Goal: Task Accomplishment & Management: Use online tool/utility

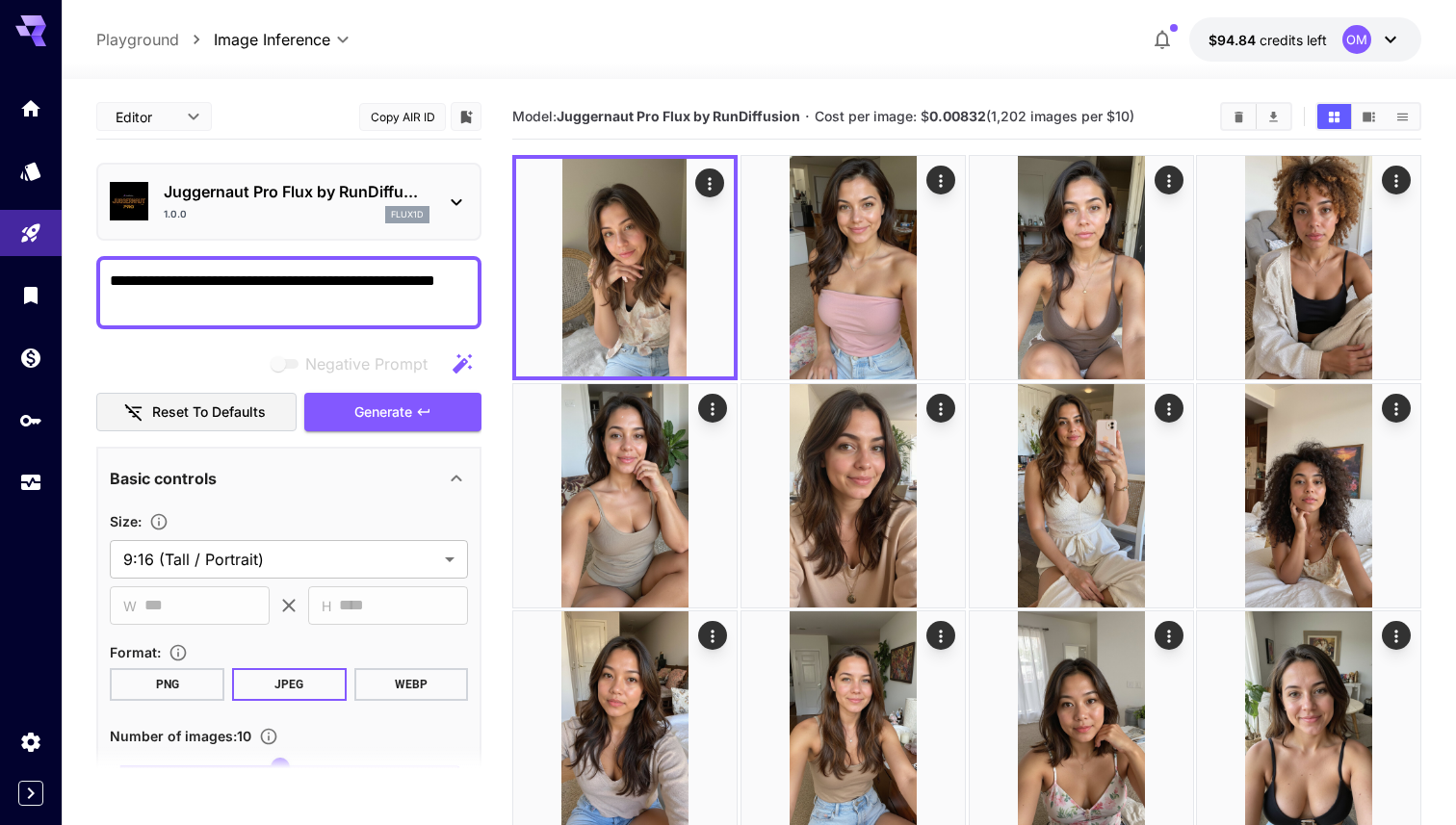
scroll to position [42, 0]
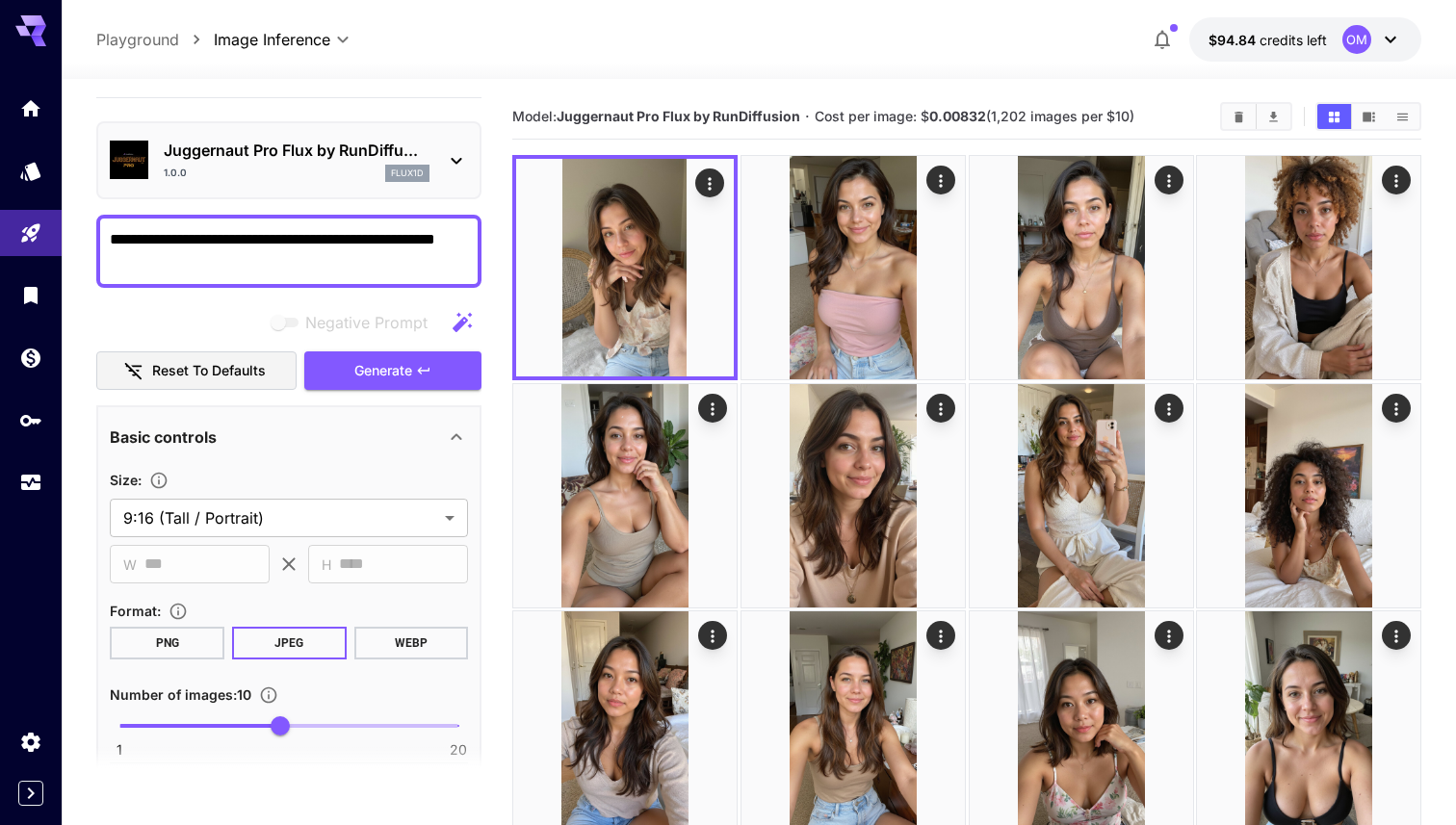
click at [234, 240] on textarea "**********" at bounding box center [289, 252] width 358 height 47
click at [428, 239] on textarea "**********" at bounding box center [289, 252] width 358 height 47
type textarea "**********"
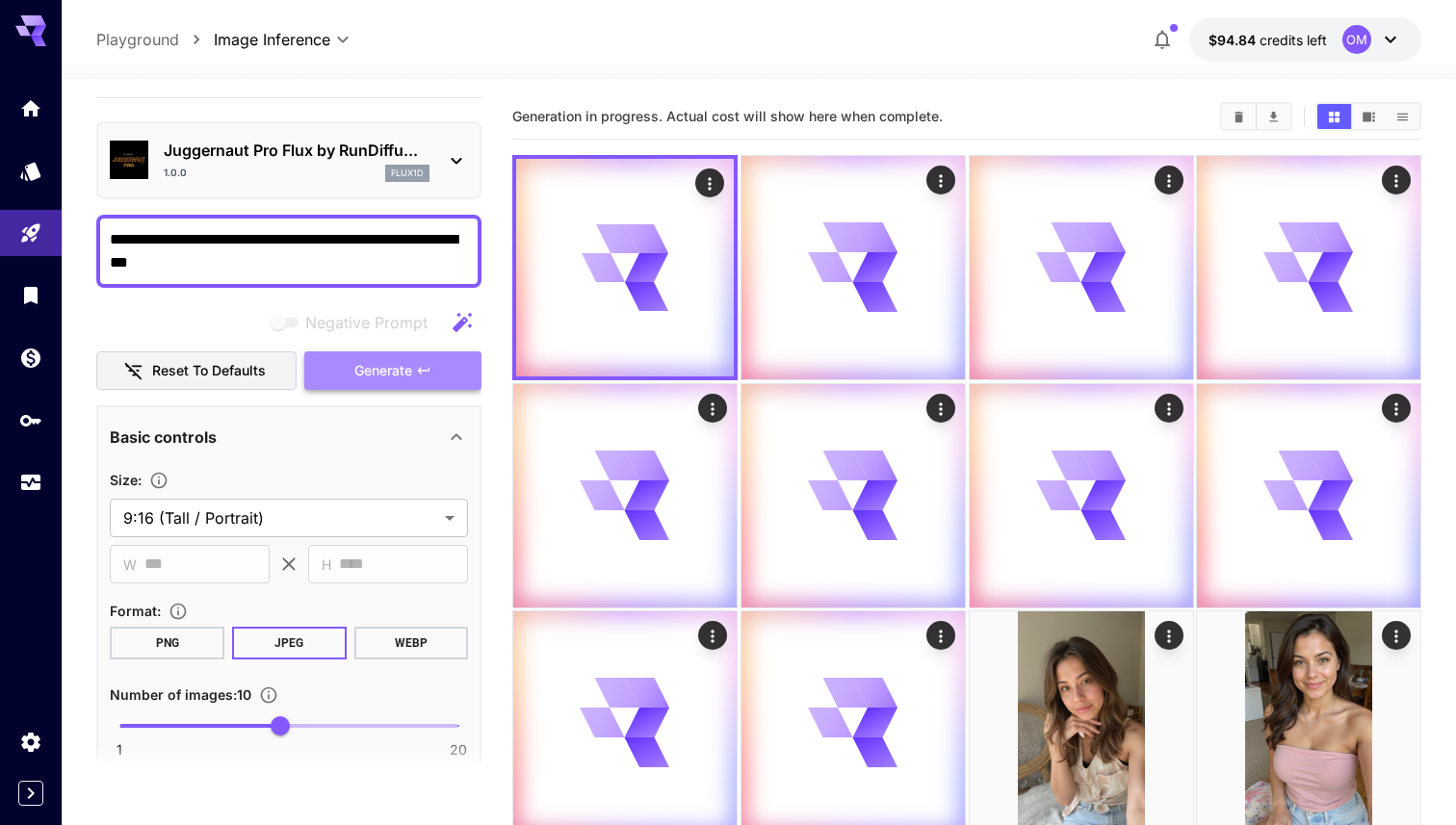
click at [421, 371] on icon "button" at bounding box center [424, 371] width 16 height 16
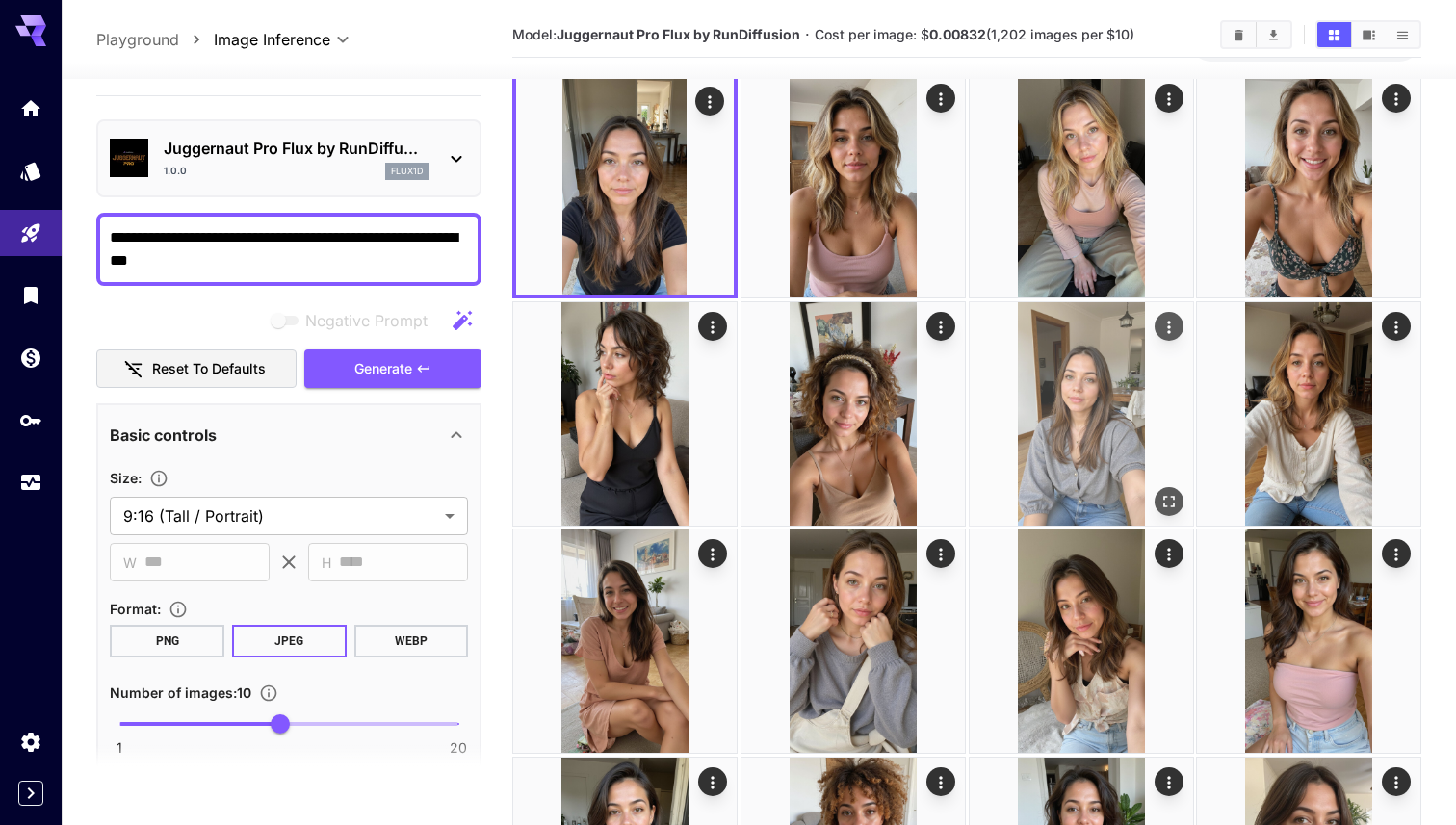
scroll to position [76, 0]
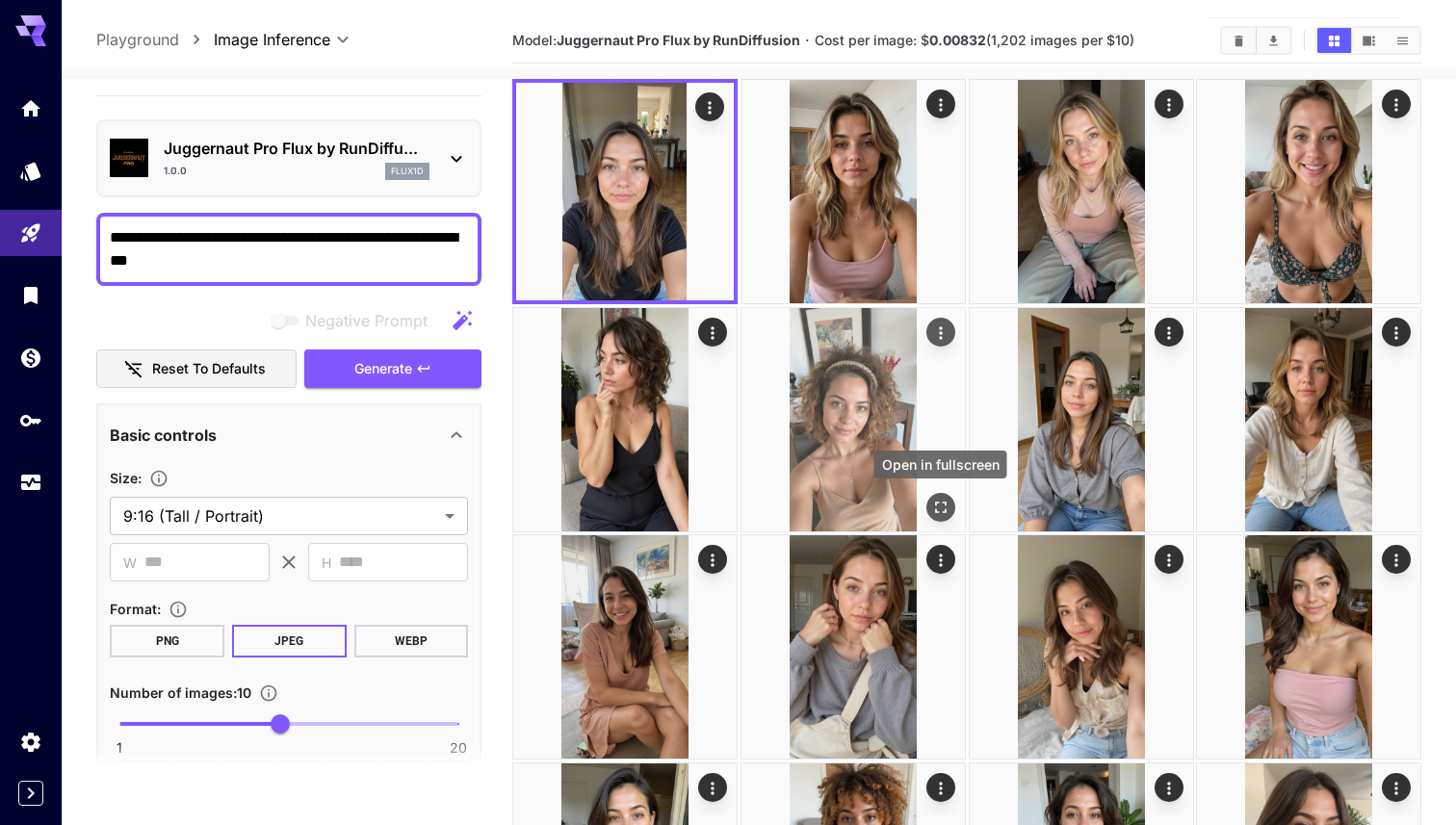
click at [939, 503] on icon "Open in fullscreen" at bounding box center [940, 507] width 19 height 19
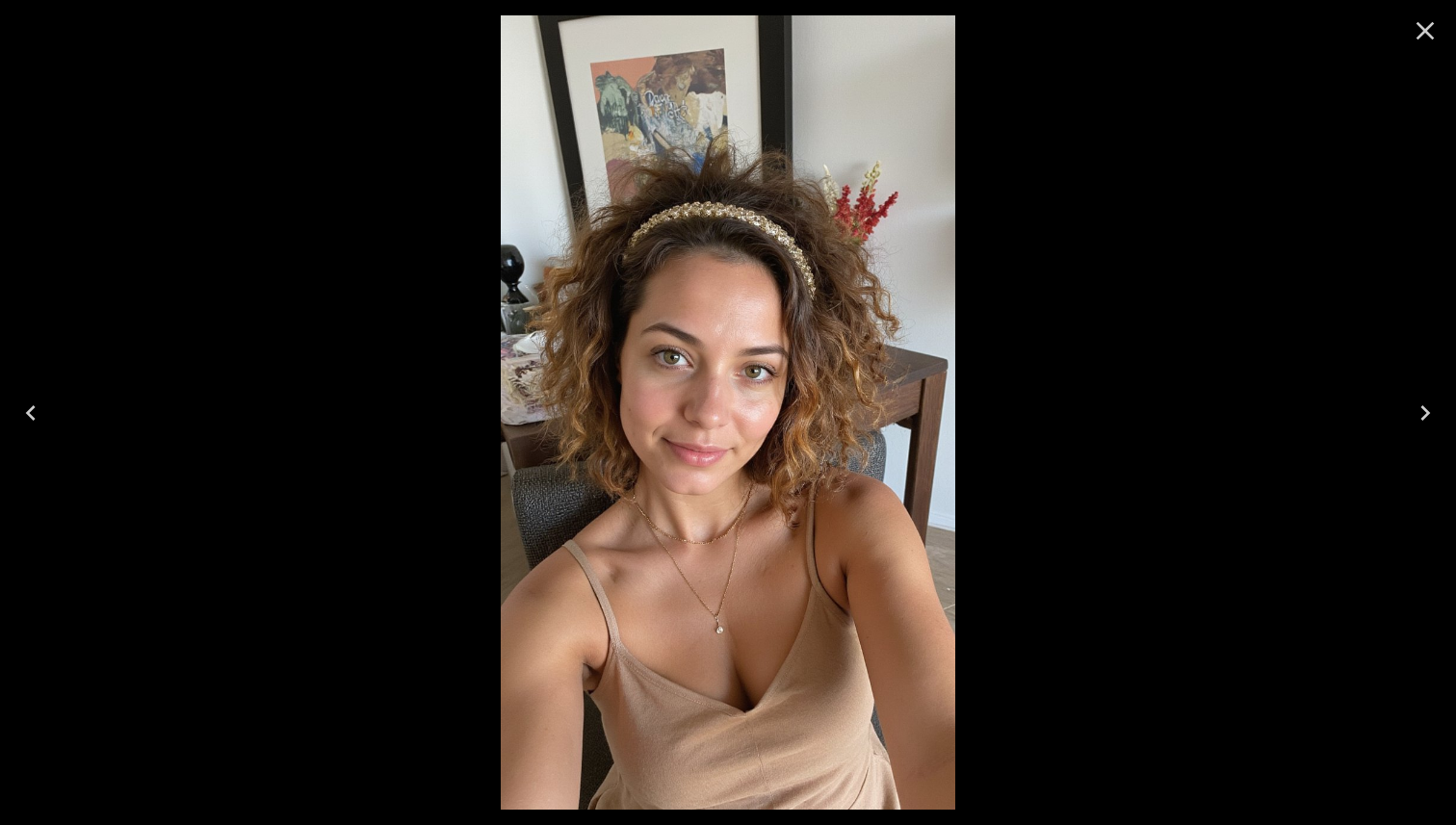
click at [1060, 375] on div at bounding box center [728, 412] width 1456 height 825
click at [1413, 31] on icon "Close" at bounding box center [1425, 31] width 31 height 31
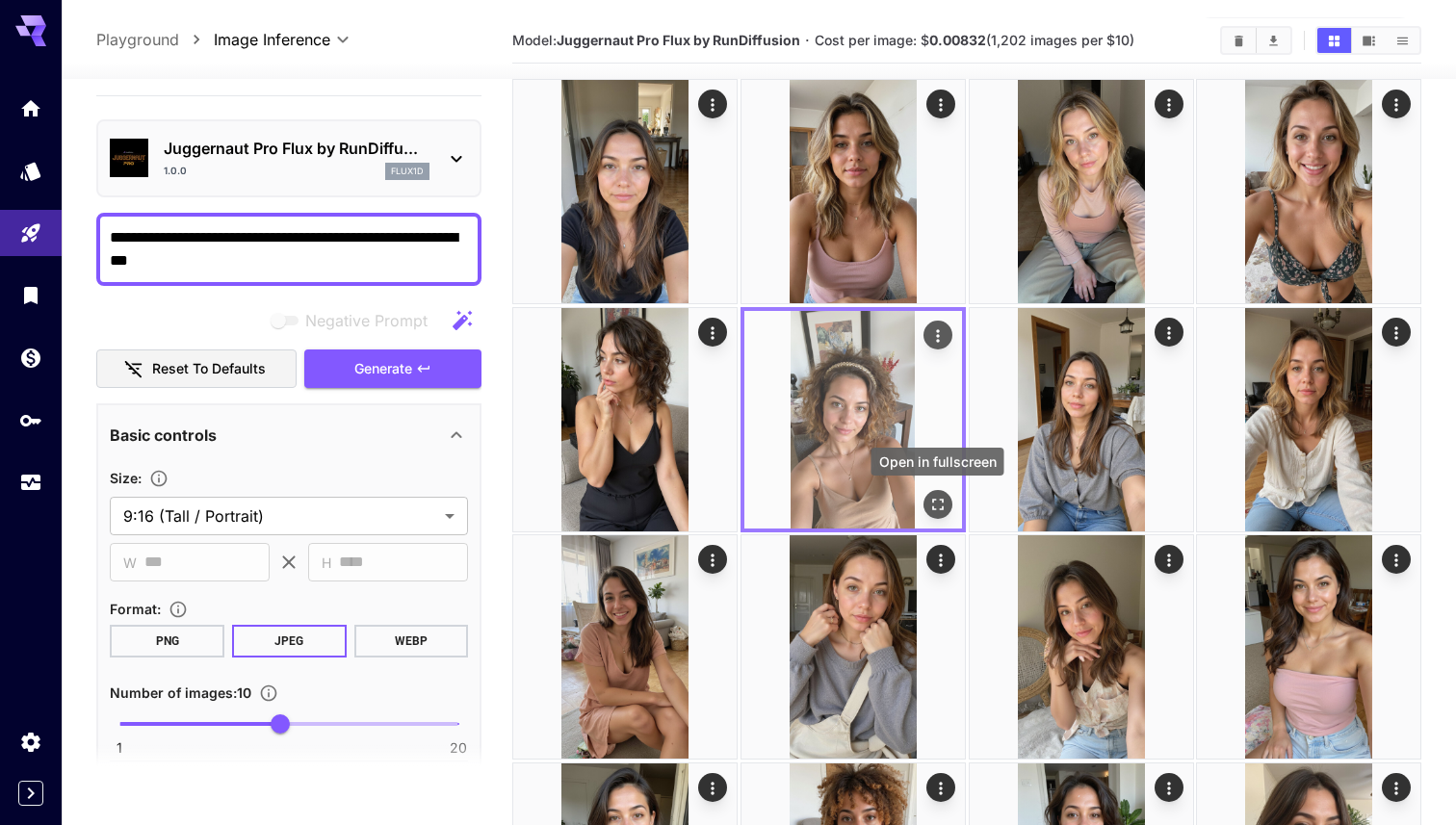
click at [937, 504] on icon "Open in fullscreen" at bounding box center [937, 504] width 19 height 19
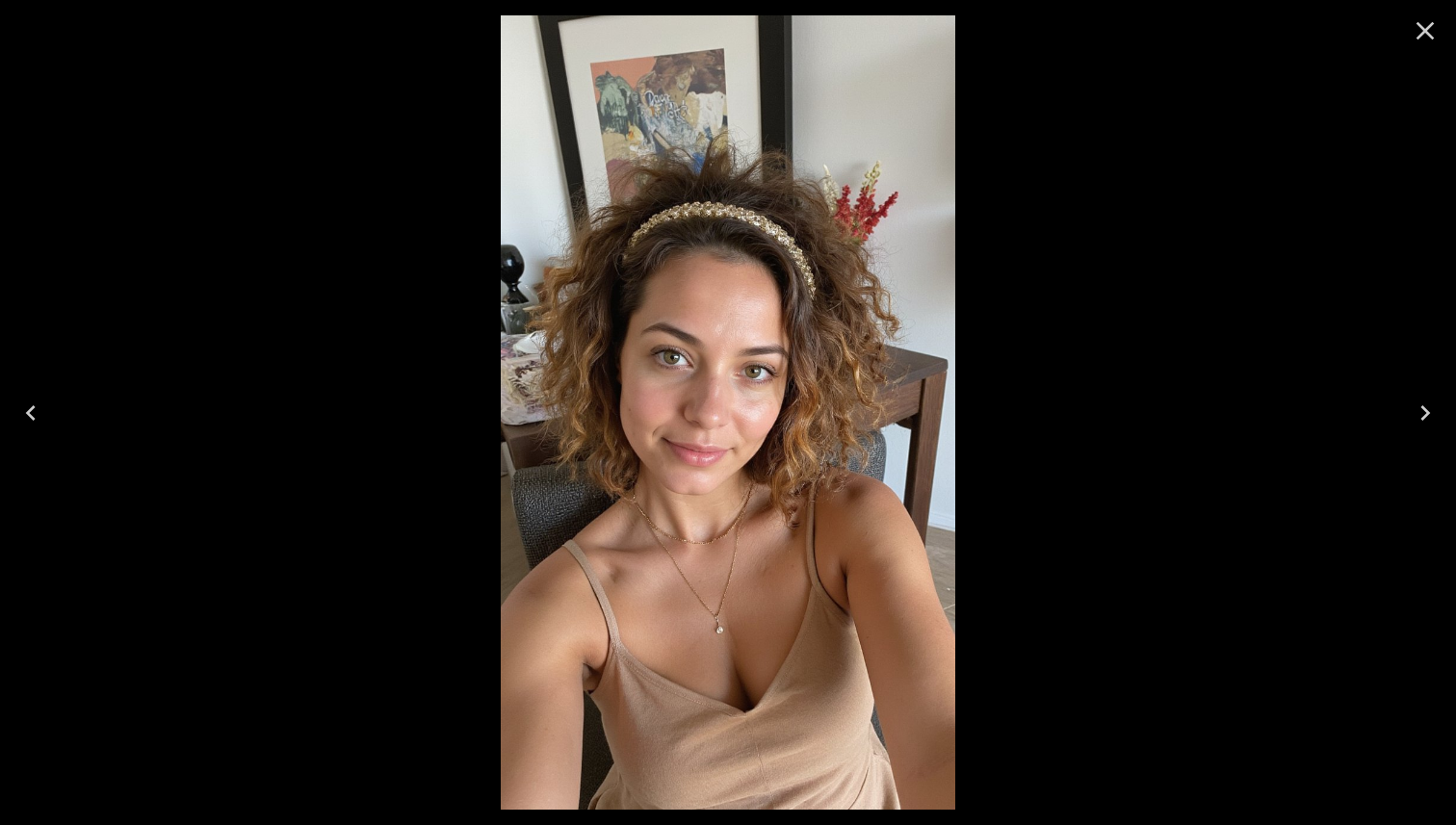
click at [1116, 319] on div at bounding box center [728, 412] width 1456 height 825
click at [1422, 20] on icon "Close" at bounding box center [1425, 31] width 31 height 31
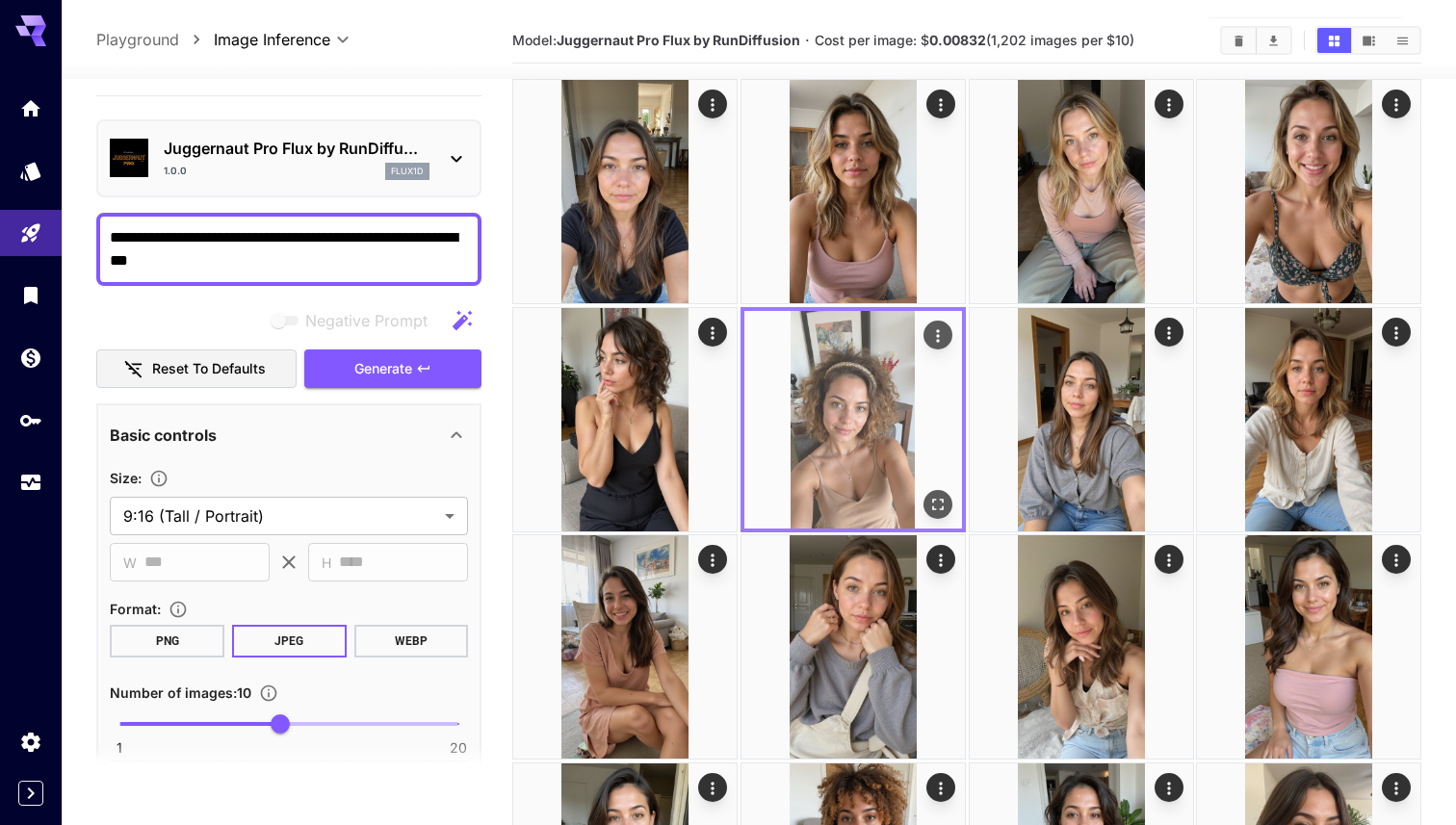
click at [940, 332] on icon "Actions" at bounding box center [937, 336] width 19 height 19
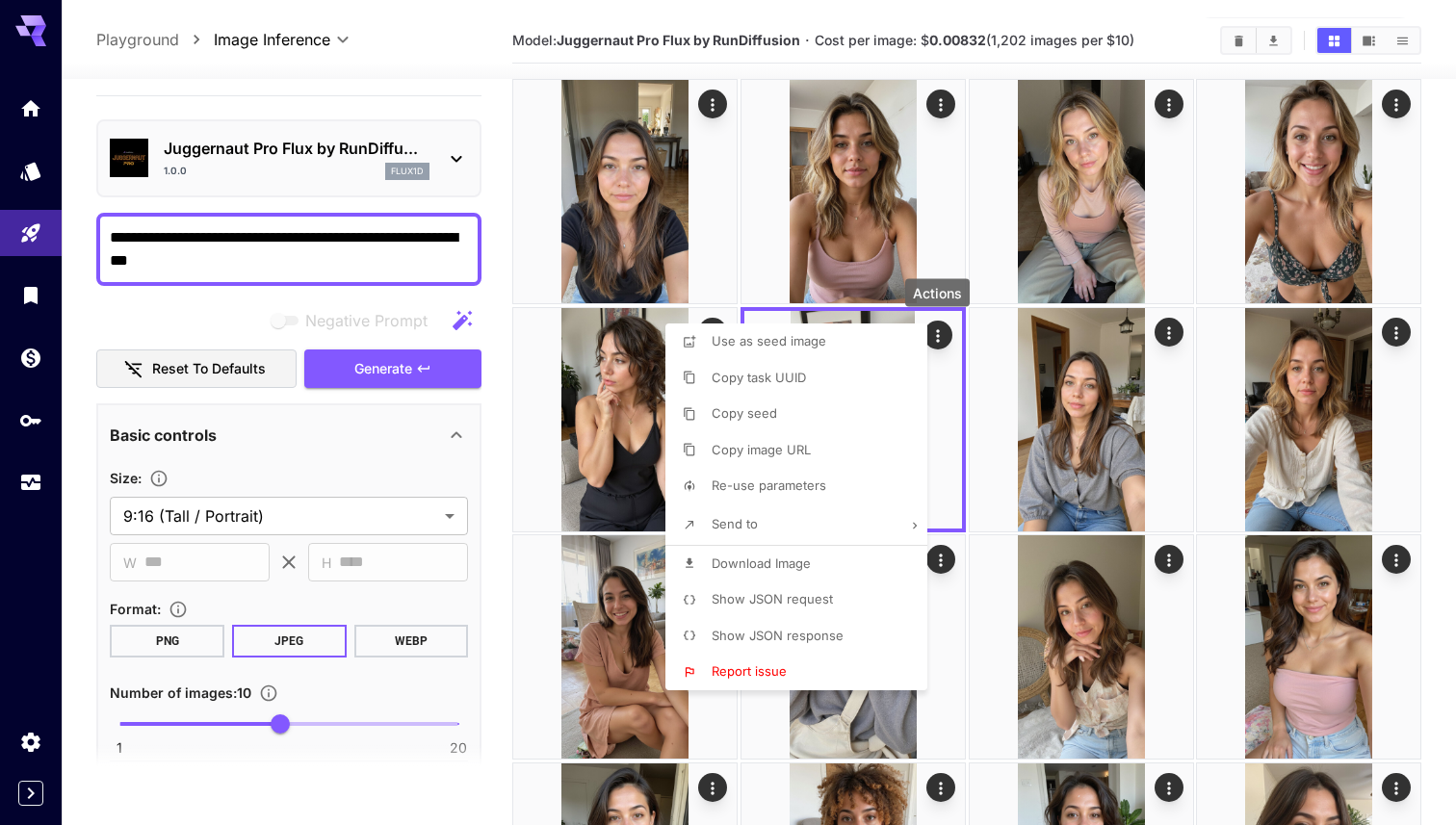
click at [789, 564] on span "Download Image" at bounding box center [762, 563] width 99 height 16
click at [498, 101] on div at bounding box center [728, 412] width 1456 height 825
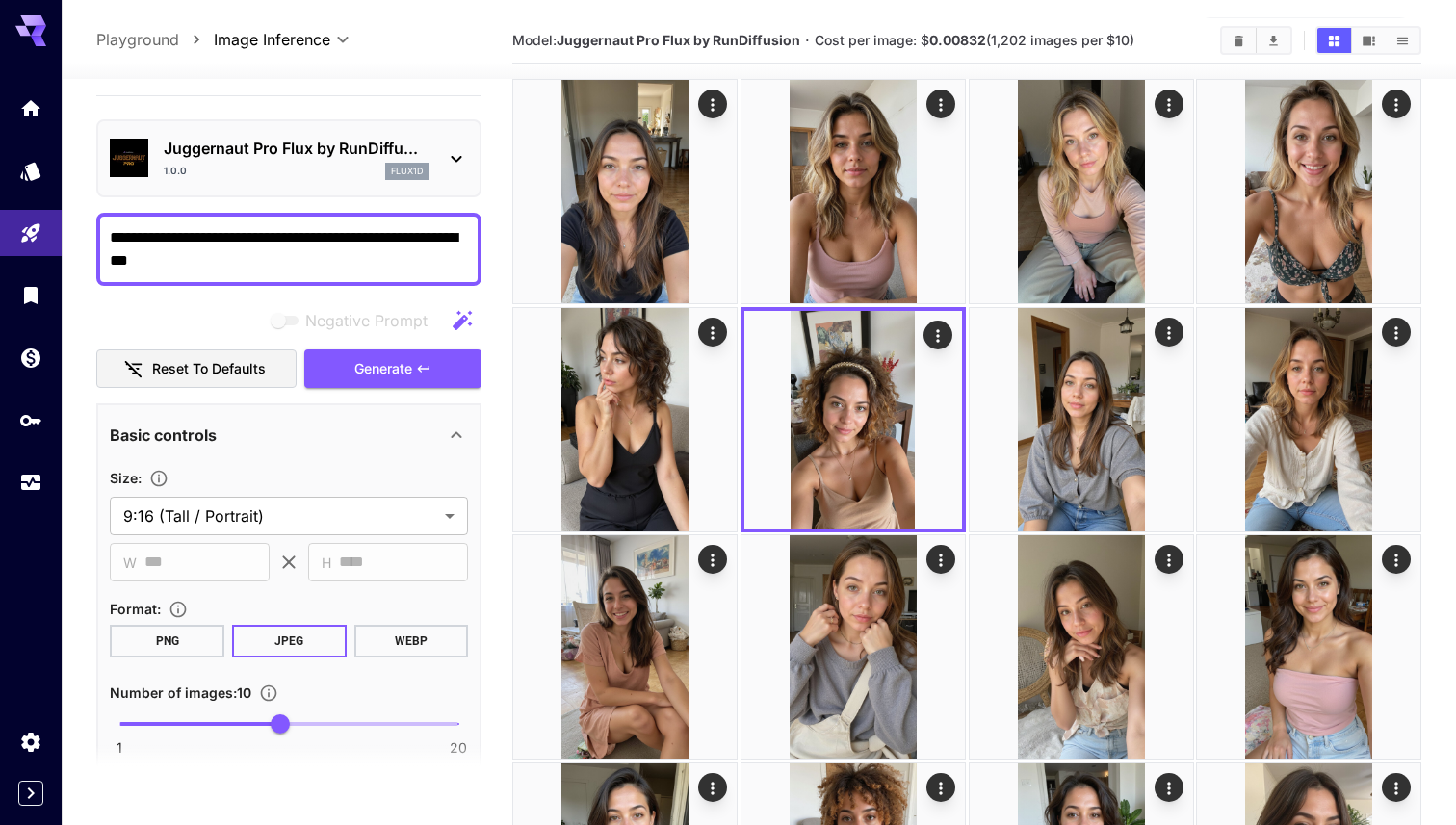
click at [996, 29] on section "Model: Juggernaut Pro Flux by RunDiffusion · Cost per image: $ 0.00832 (1,202 i…" at bounding box center [859, 41] width 692 height 23
click at [1004, 39] on span "Cost per image: $ 0.00832 (1,202 images per $10)" at bounding box center [974, 40] width 320 height 17
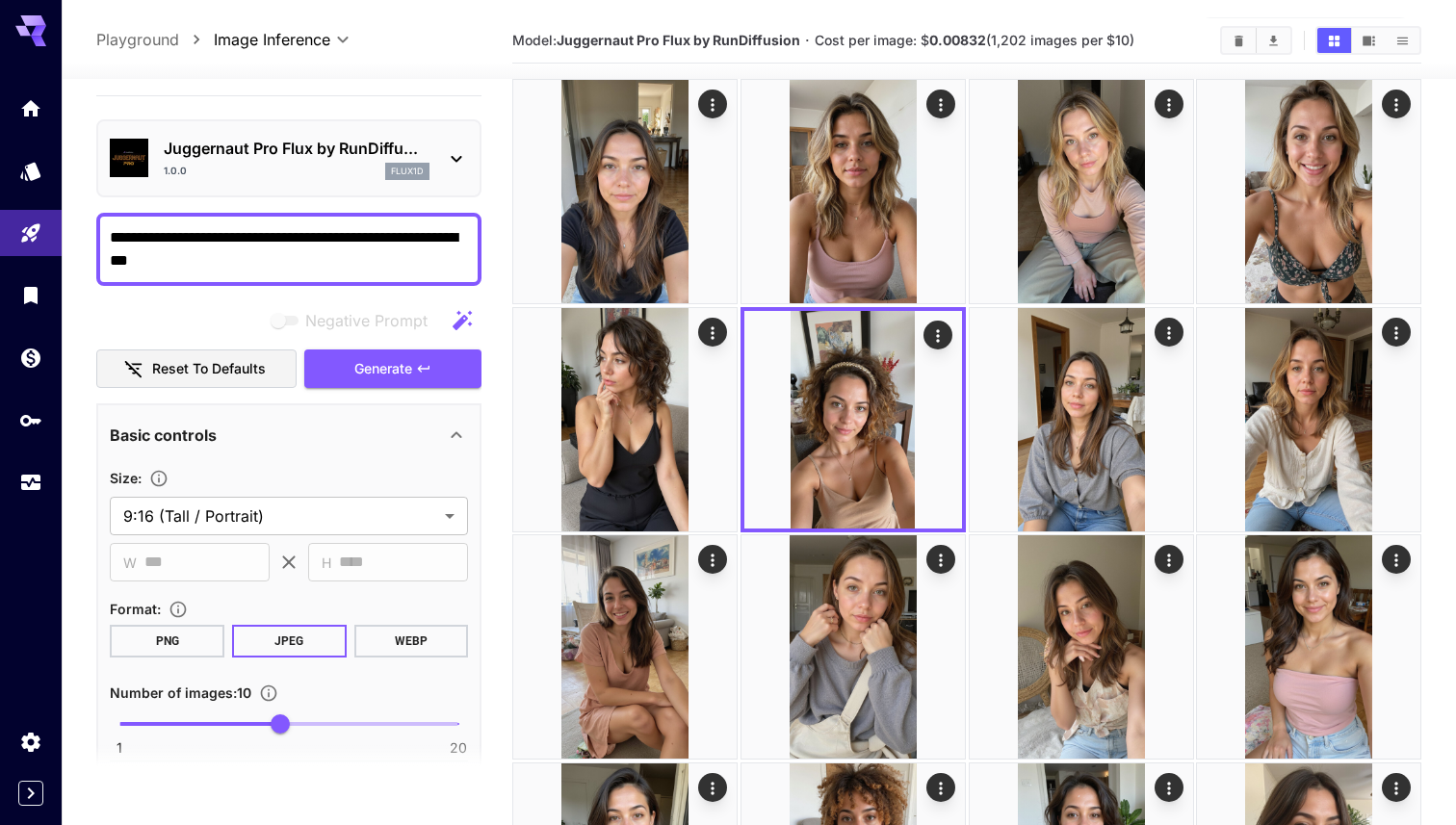
click at [1004, 39] on span "Cost per image: $ 0.00832 (1,202 images per $10)" at bounding box center [974, 40] width 320 height 17
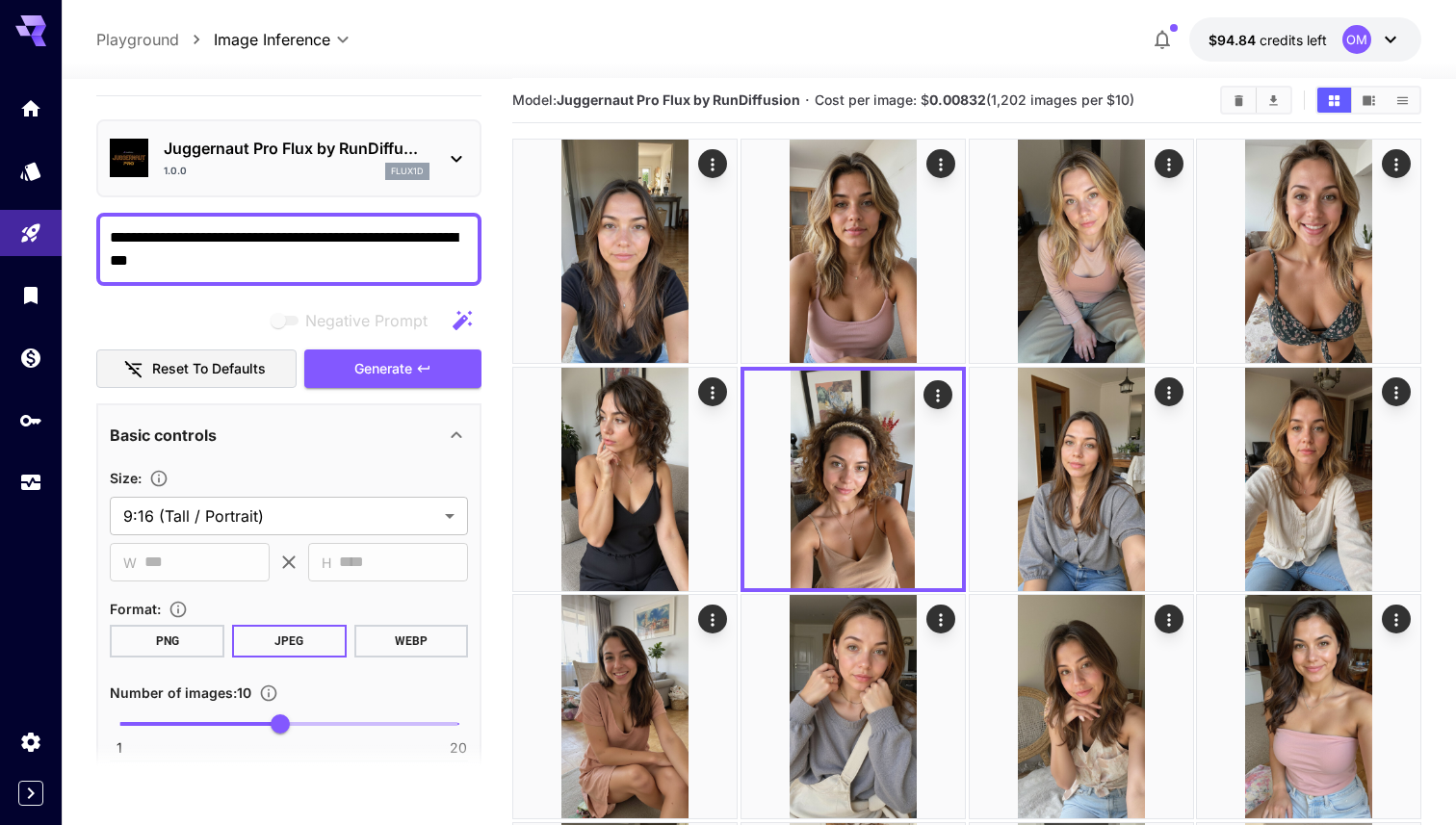
scroll to position [0, 0]
